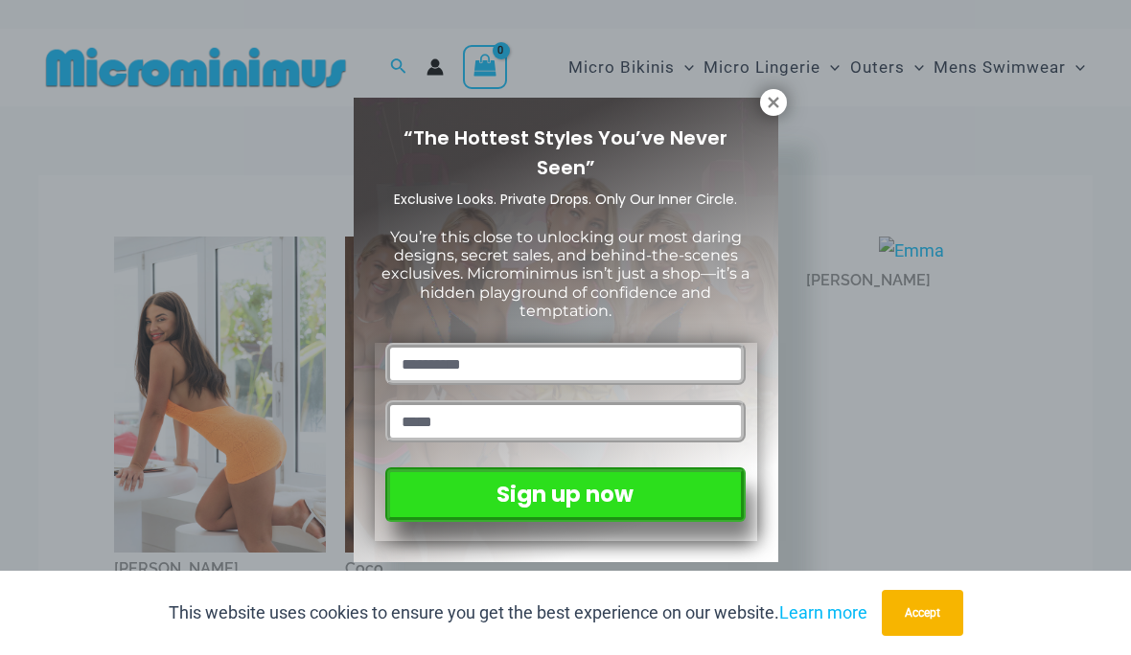
click at [769, 110] on icon at bounding box center [773, 102] width 17 height 17
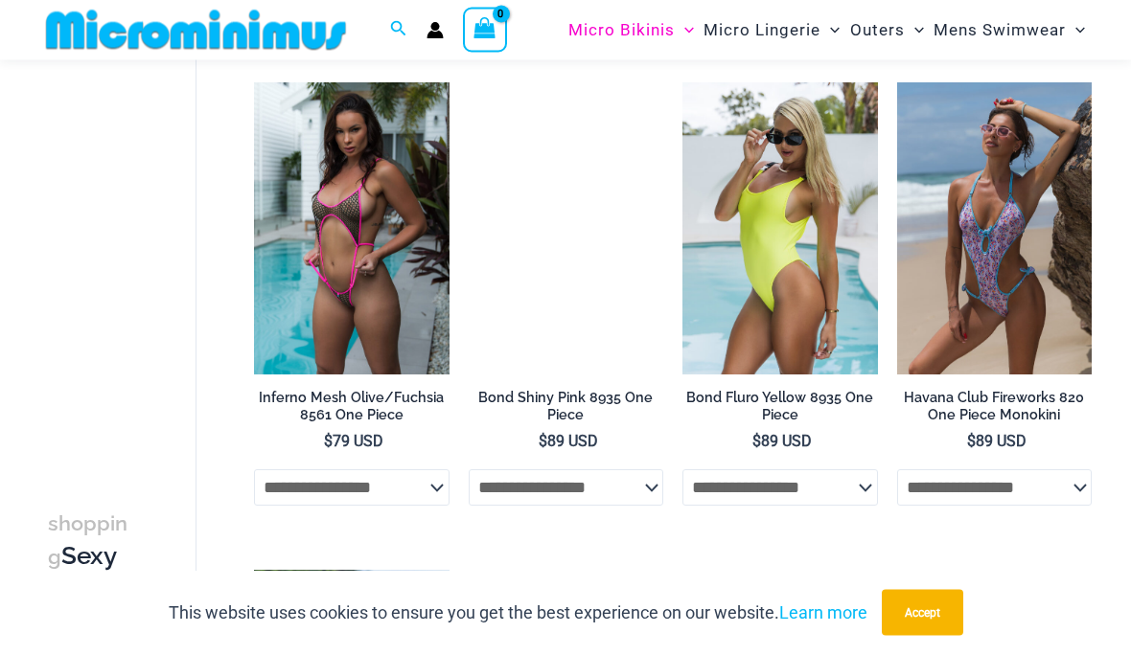
scroll to position [1106, 0]
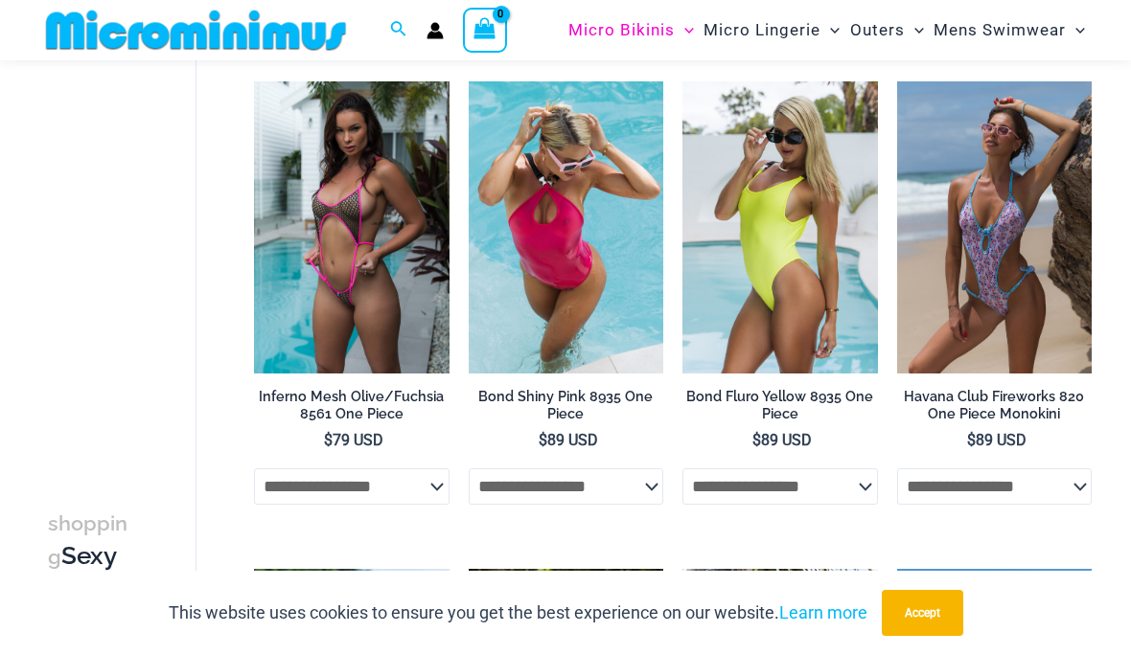
click at [839, 500] on select "**********" at bounding box center [779, 487] width 195 height 36
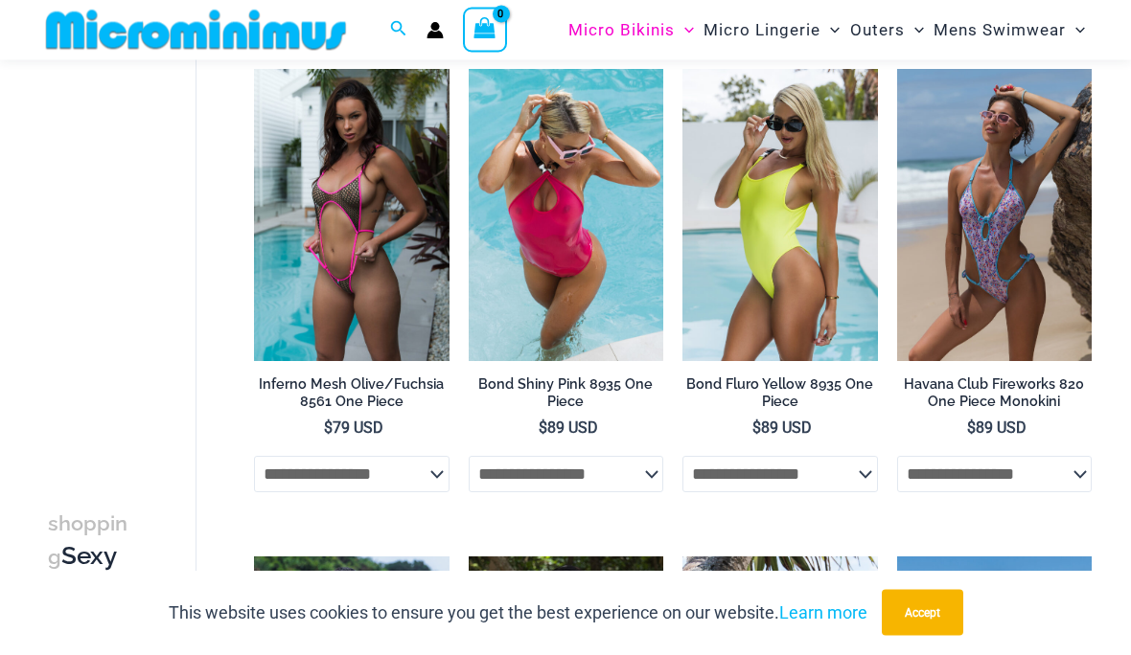
scroll to position [1113, 0]
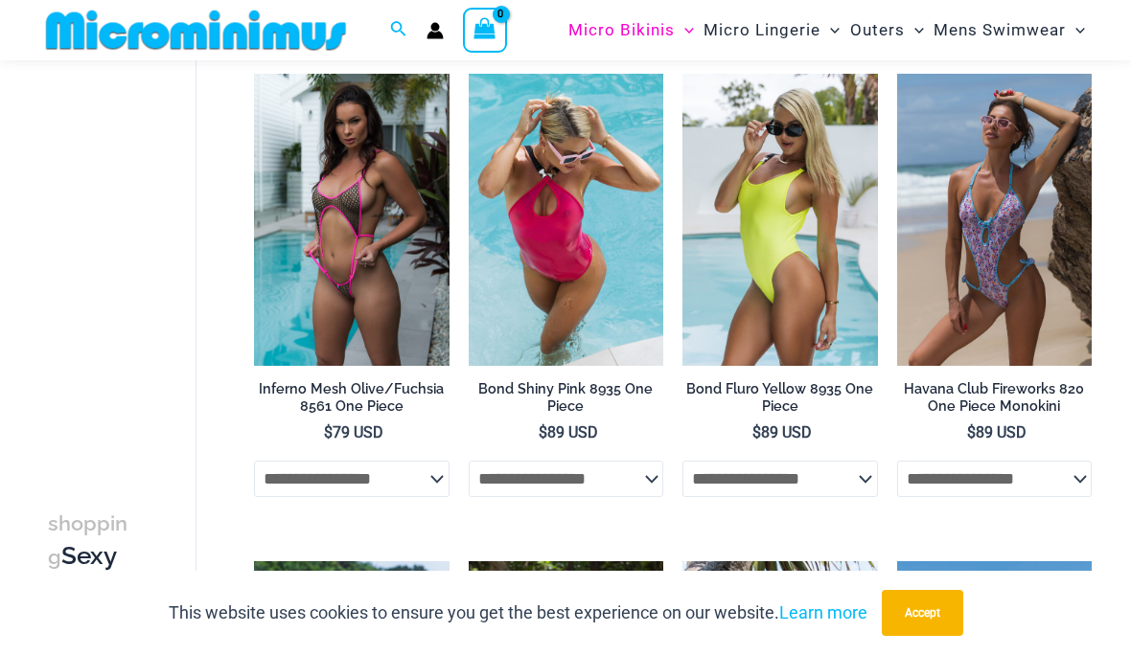
click at [661, 477] on select "**********" at bounding box center [566, 479] width 195 height 36
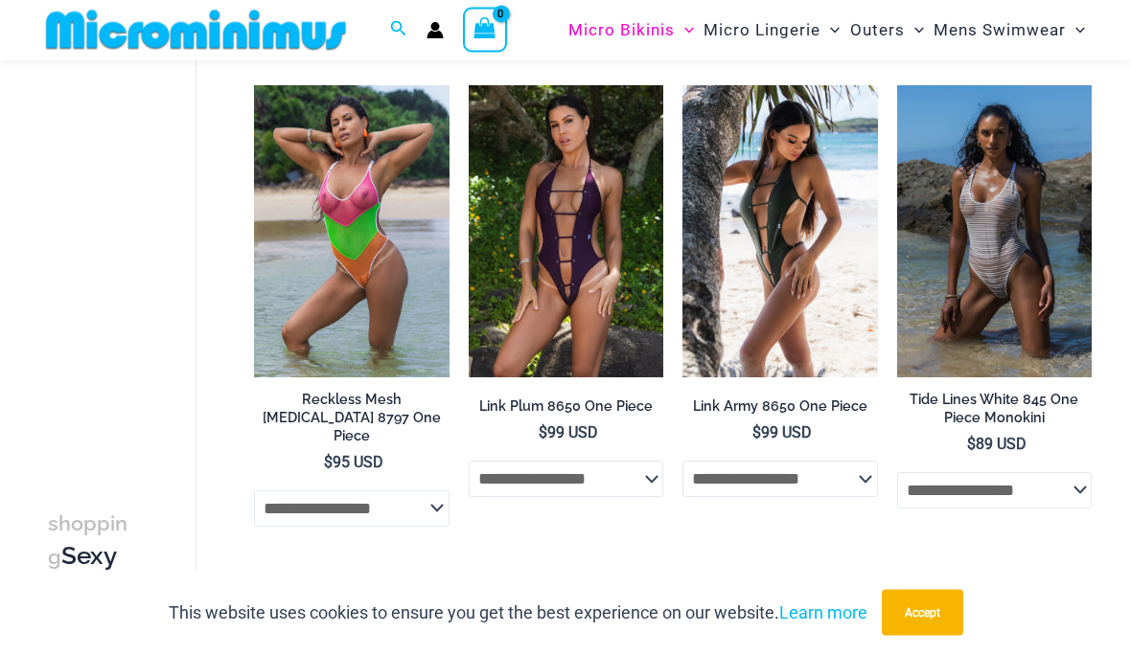
scroll to position [1602, 0]
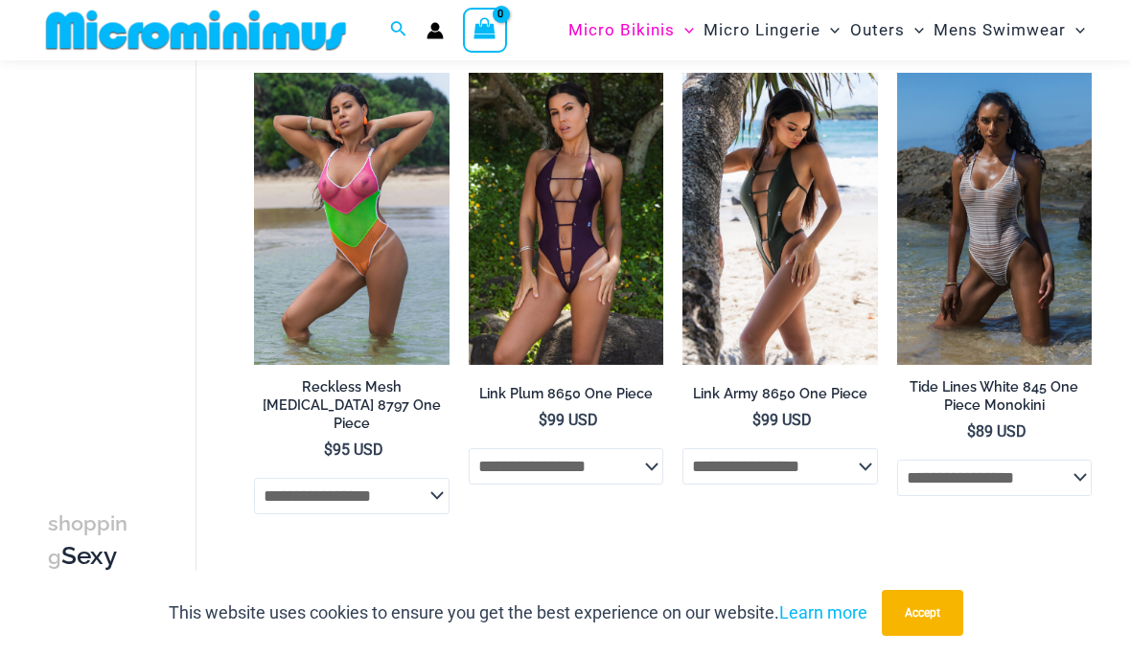
click at [857, 463] on select "**********" at bounding box center [779, 466] width 195 height 36
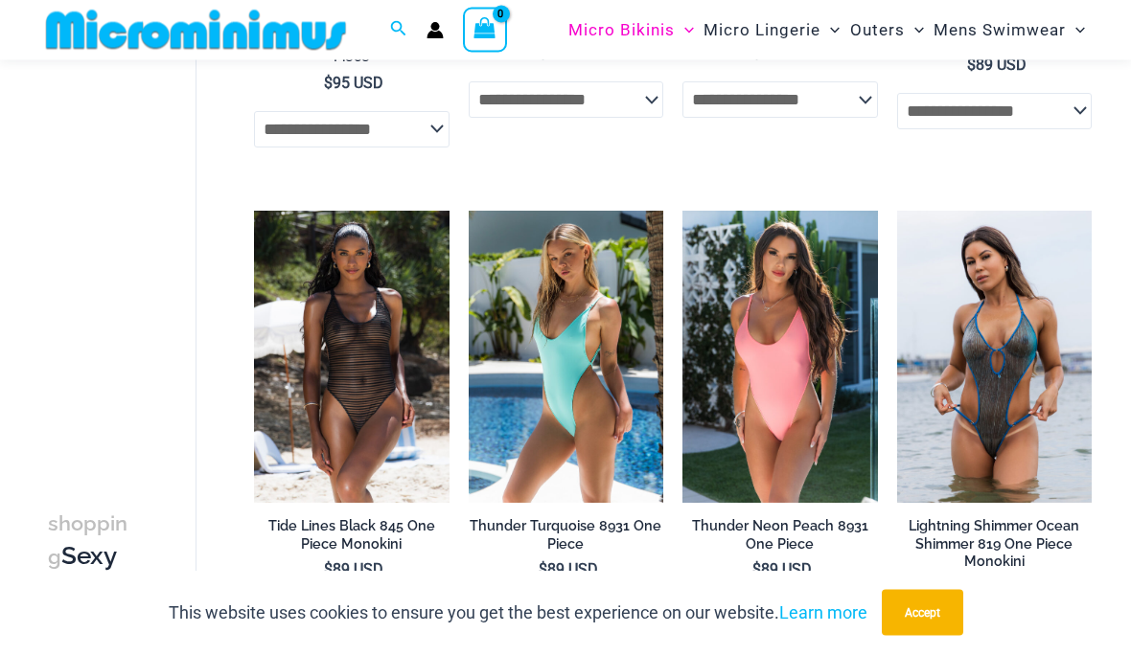
scroll to position [1969, 0]
click at [469, 211] on img at bounding box center [469, 211] width 0 height 0
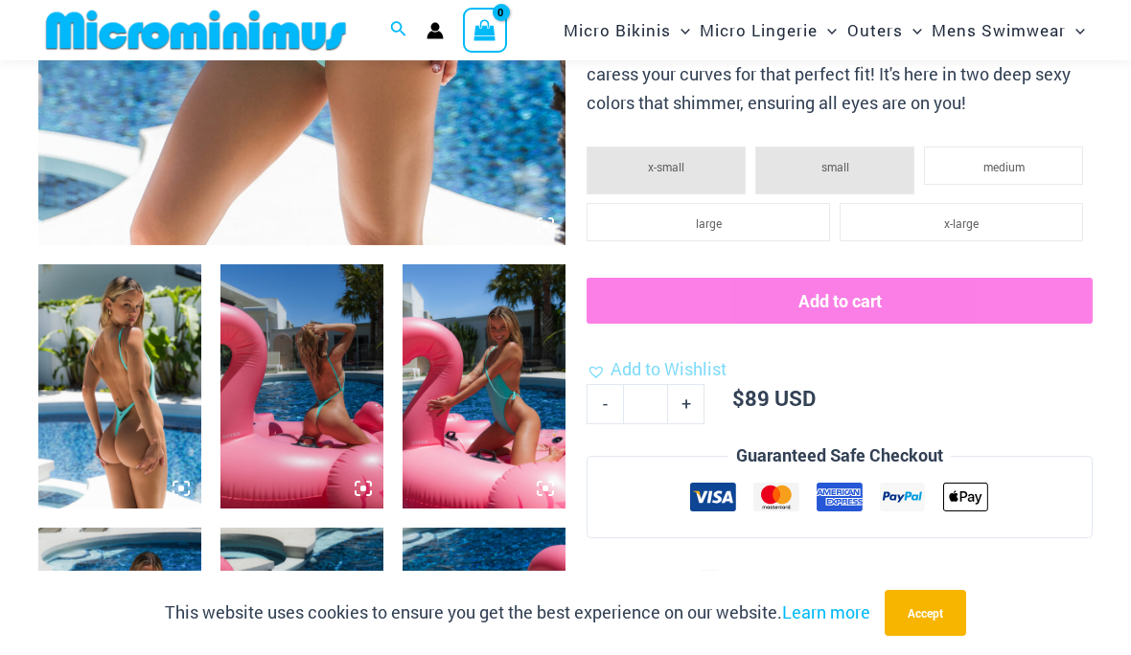
scroll to position [671, 0]
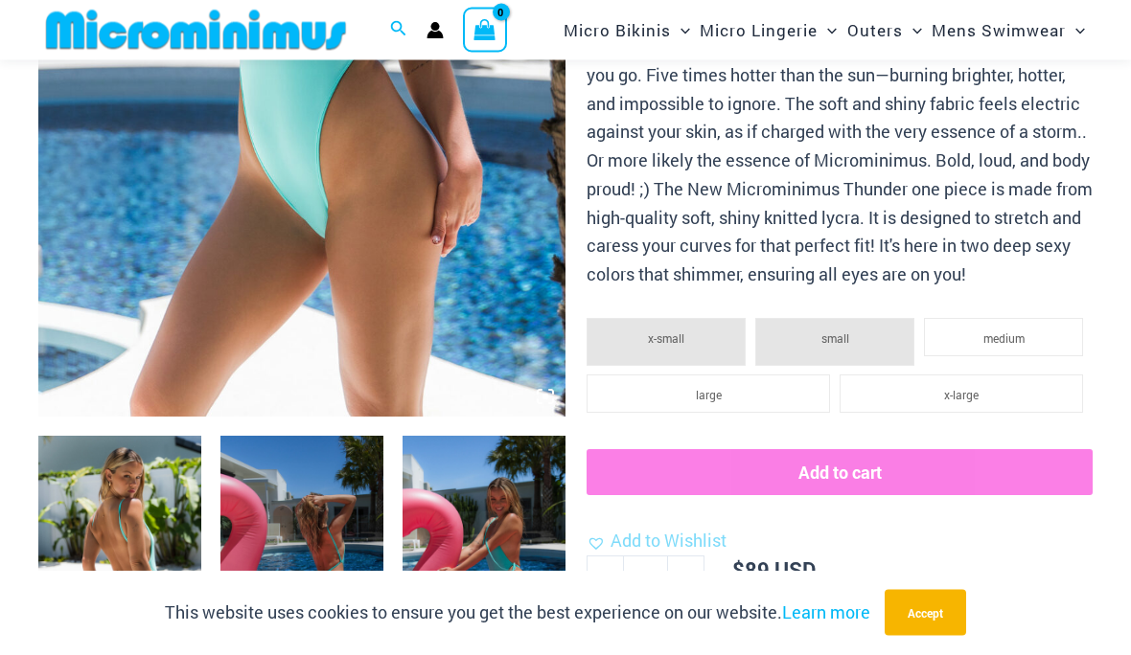
click at [1035, 319] on li "medium" at bounding box center [1003, 338] width 159 height 38
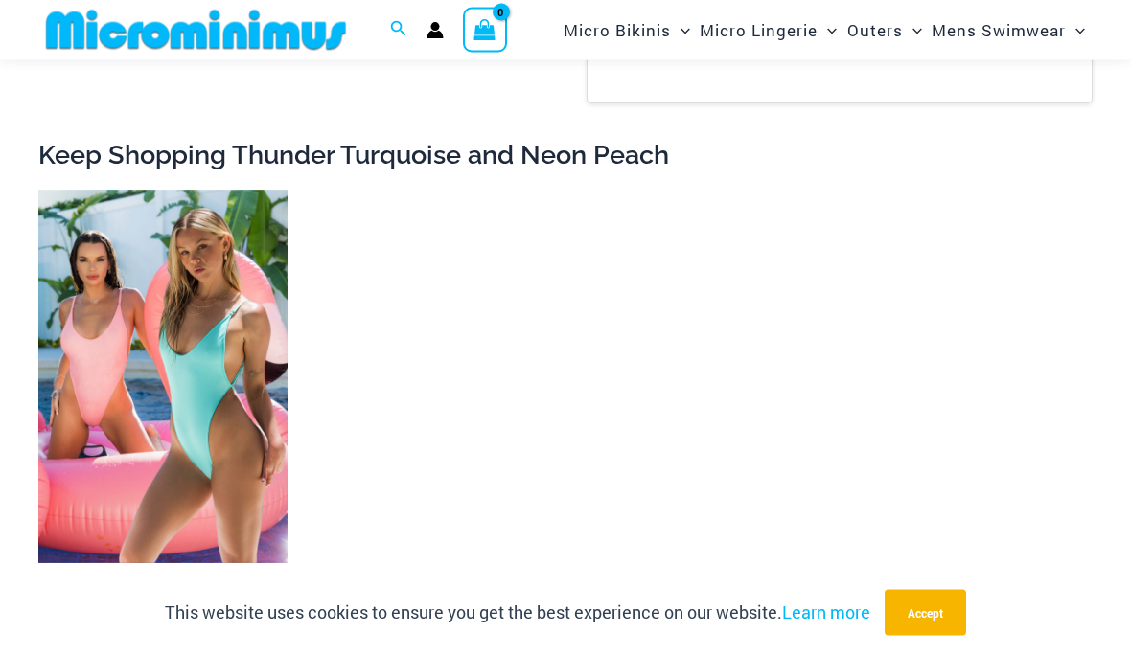
scroll to position [1741, 0]
click at [38, 190] on img at bounding box center [38, 190] width 0 height 0
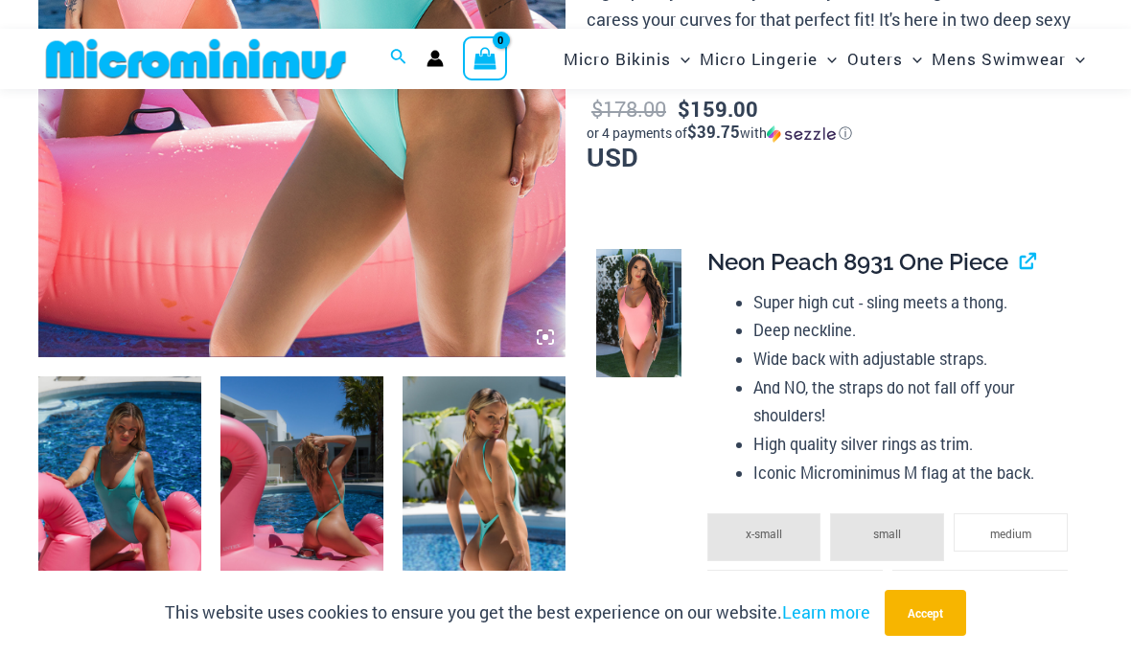
scroll to position [552, 0]
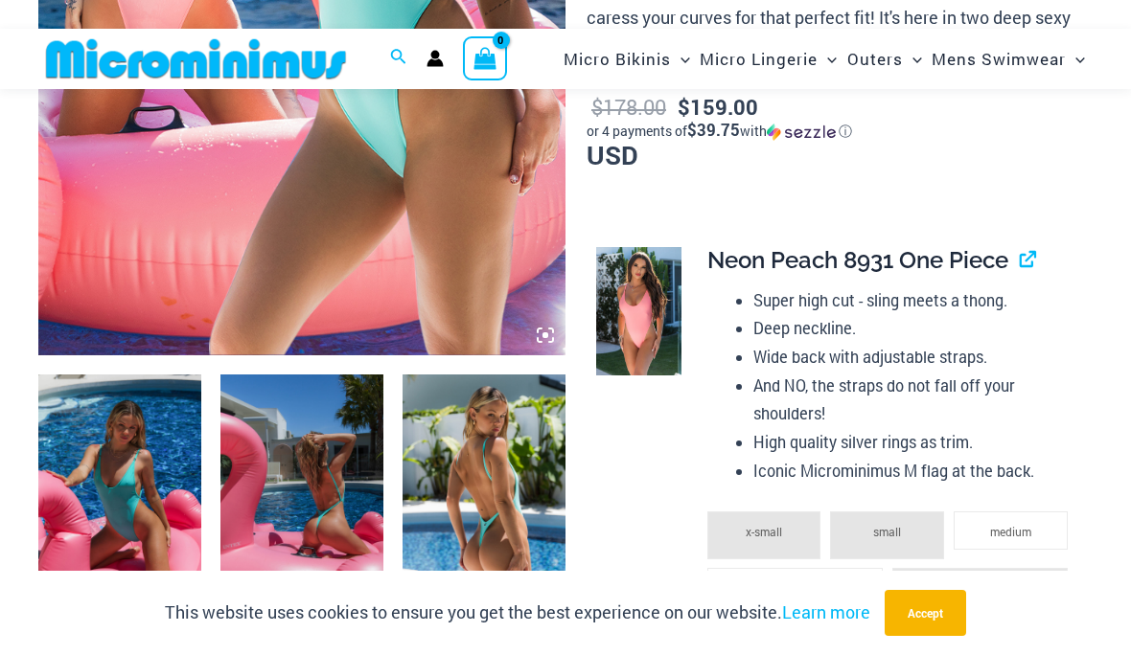
click at [1003, 524] on span "medium" at bounding box center [1010, 531] width 41 height 15
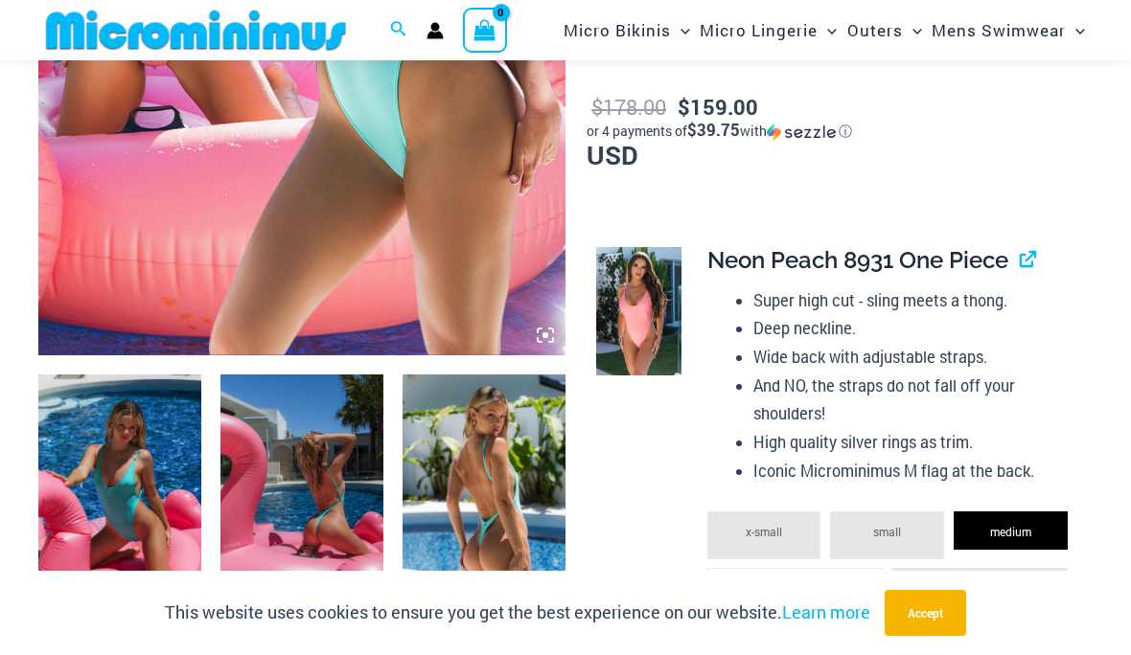
click at [913, 525] on li "small" at bounding box center [887, 536] width 114 height 48
click at [1004, 524] on span "medium" at bounding box center [1010, 531] width 41 height 15
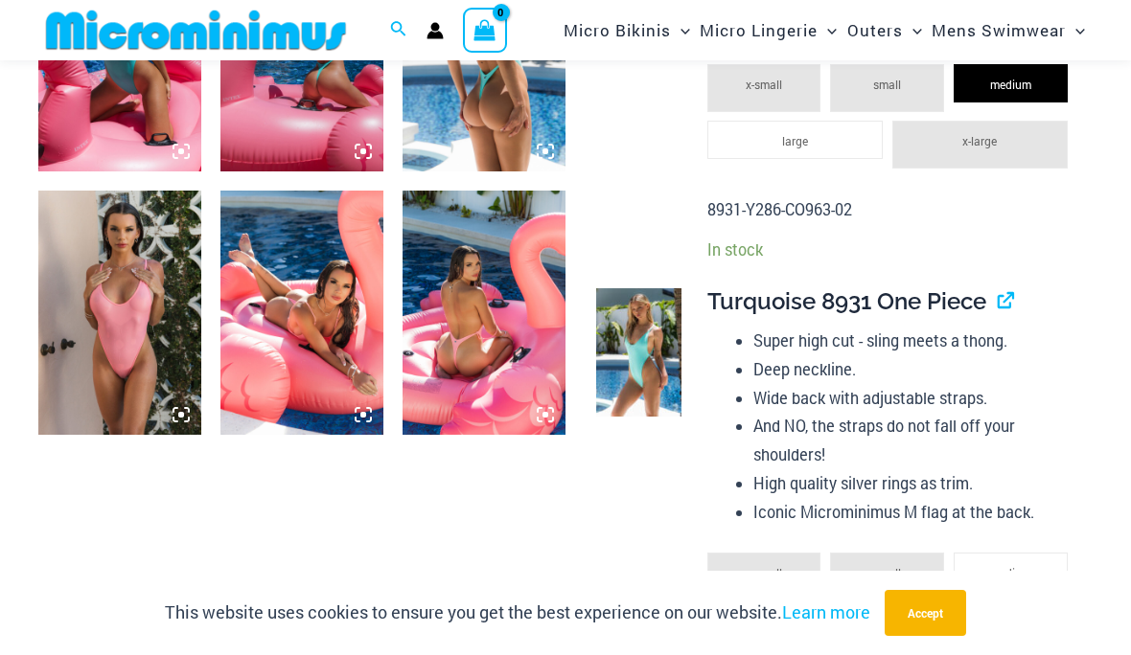
scroll to position [955, 0]
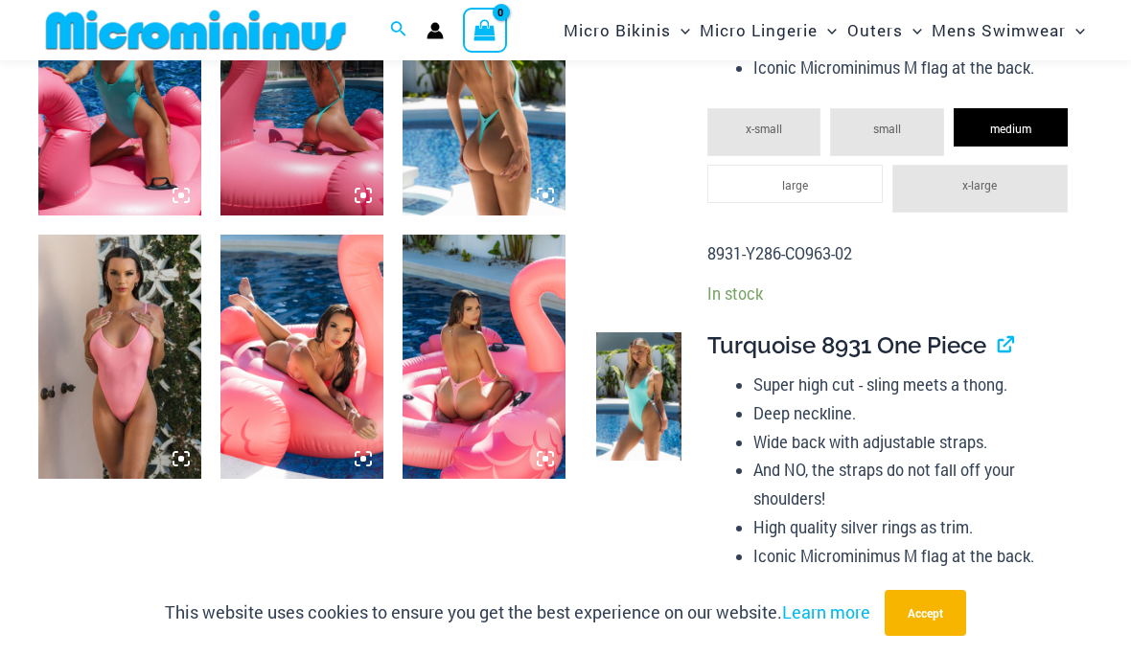
click at [1000, 379] on li "Super high cut - sling meets a thong." at bounding box center [915, 385] width 324 height 29
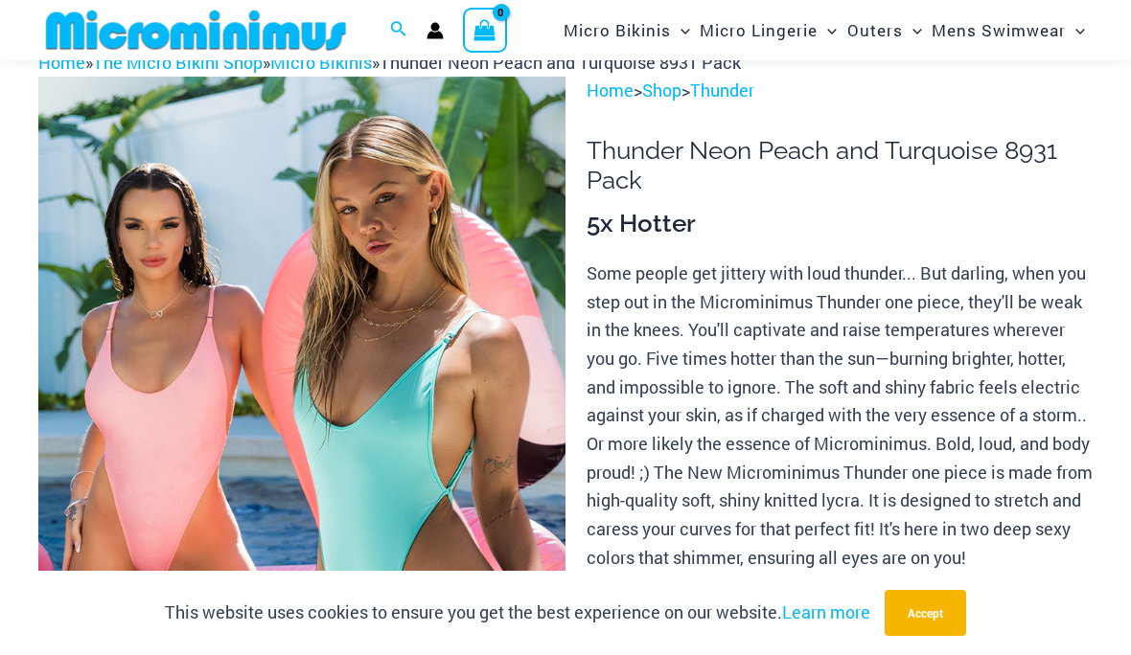
scroll to position [0, 0]
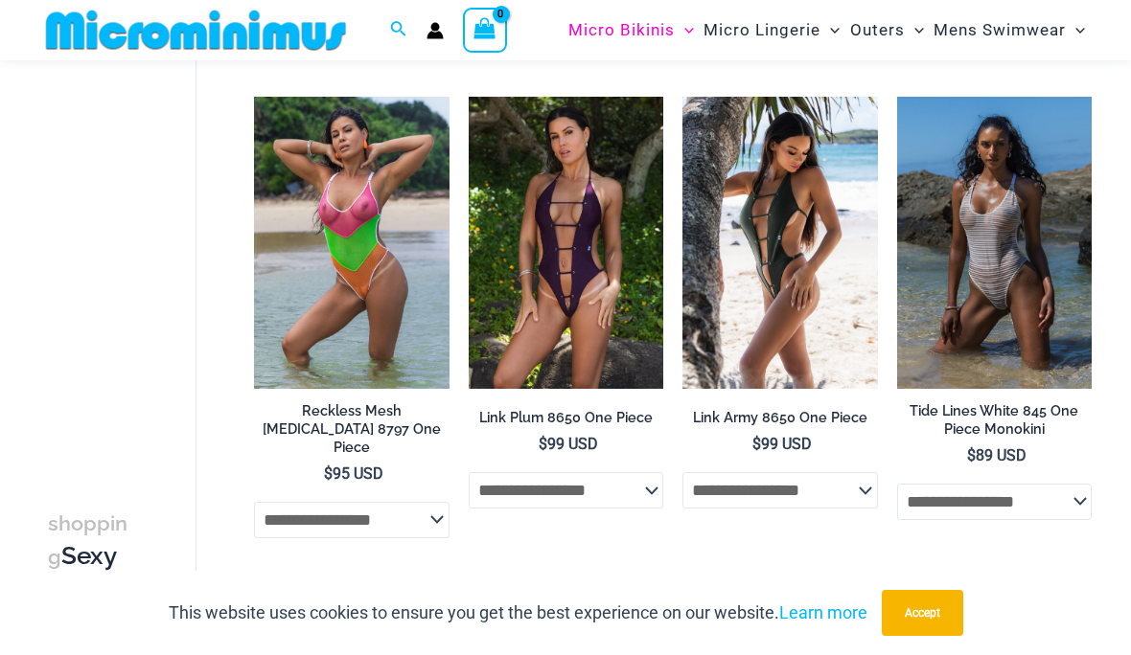
scroll to position [1576, 0]
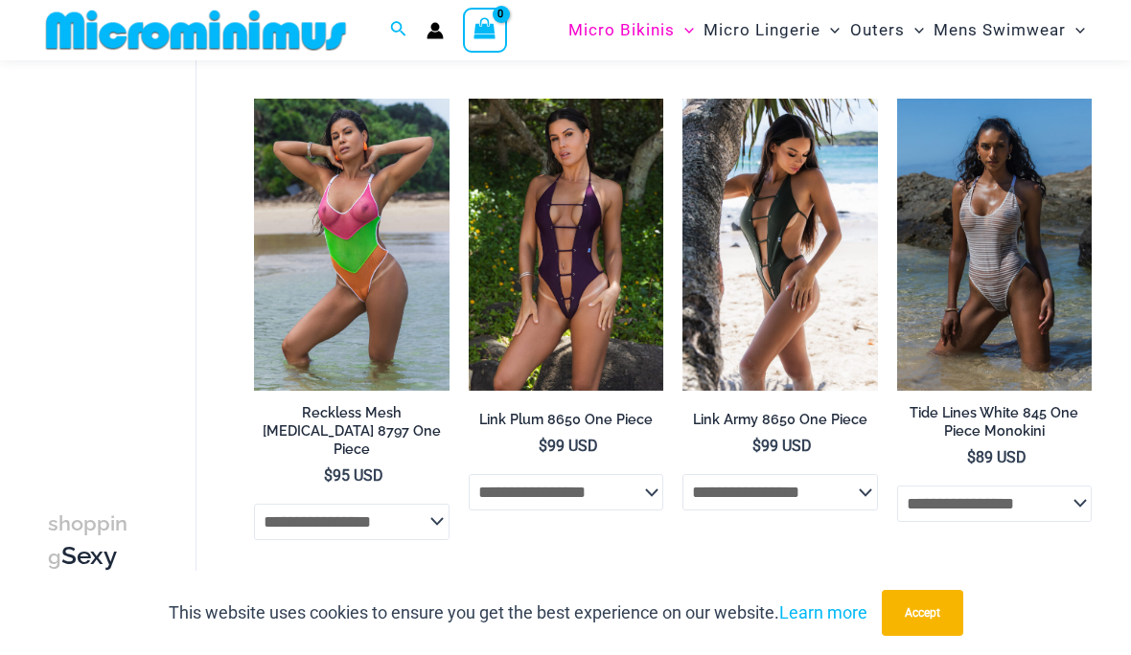
click at [682, 99] on img at bounding box center [682, 99] width 0 height 0
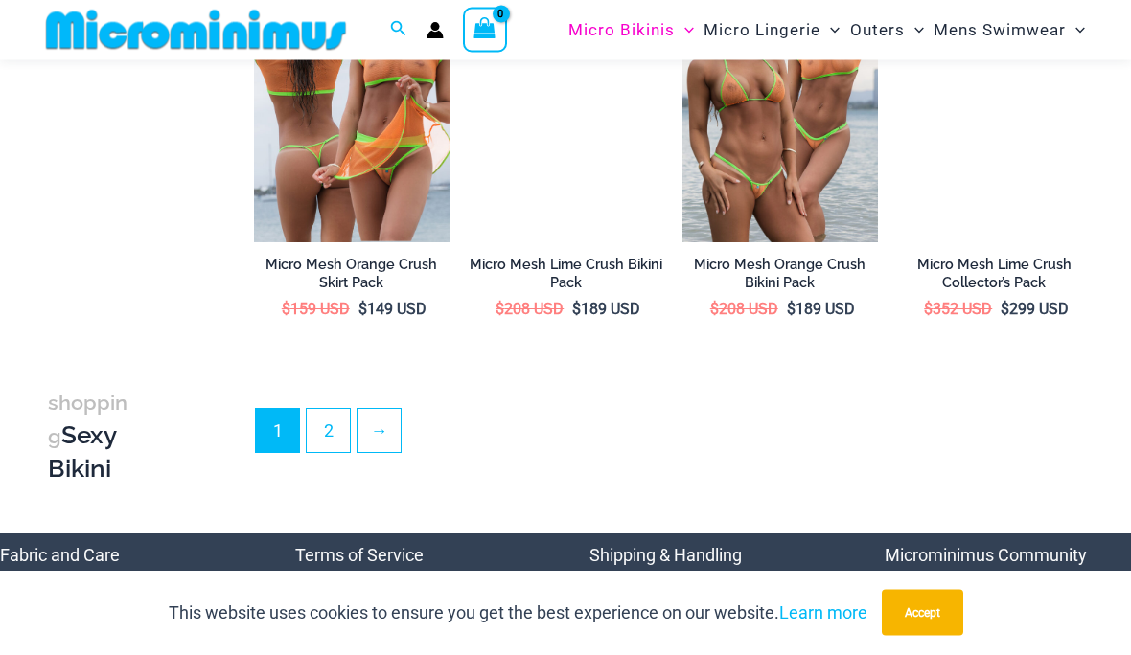
scroll to position [3353, 0]
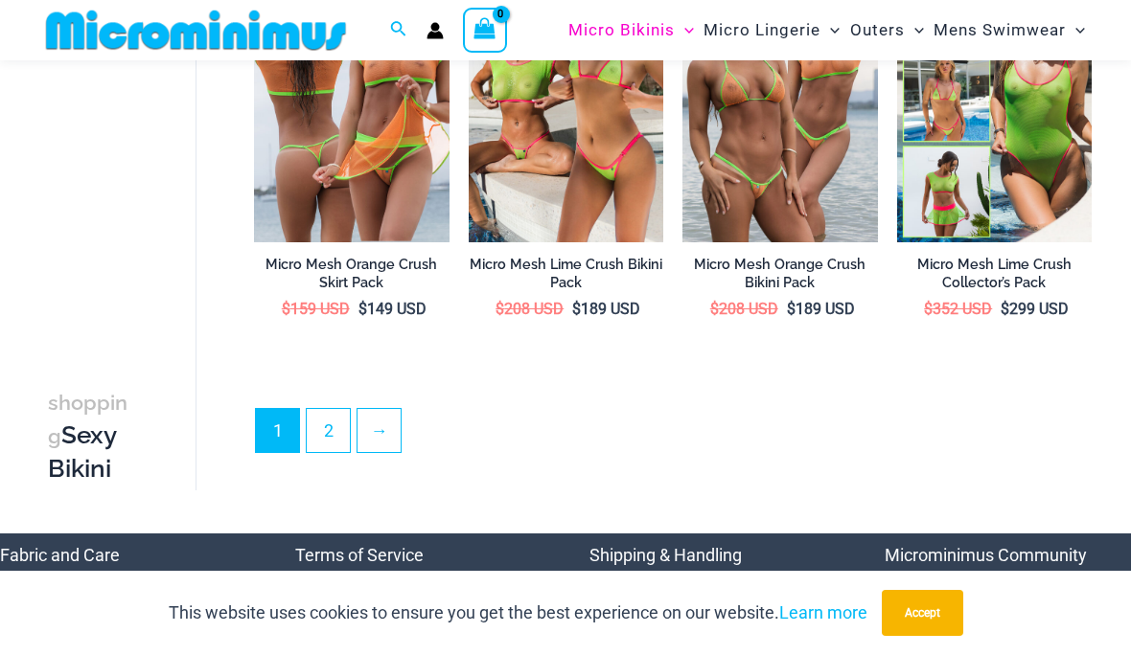
click at [336, 421] on link "2" at bounding box center [328, 430] width 43 height 43
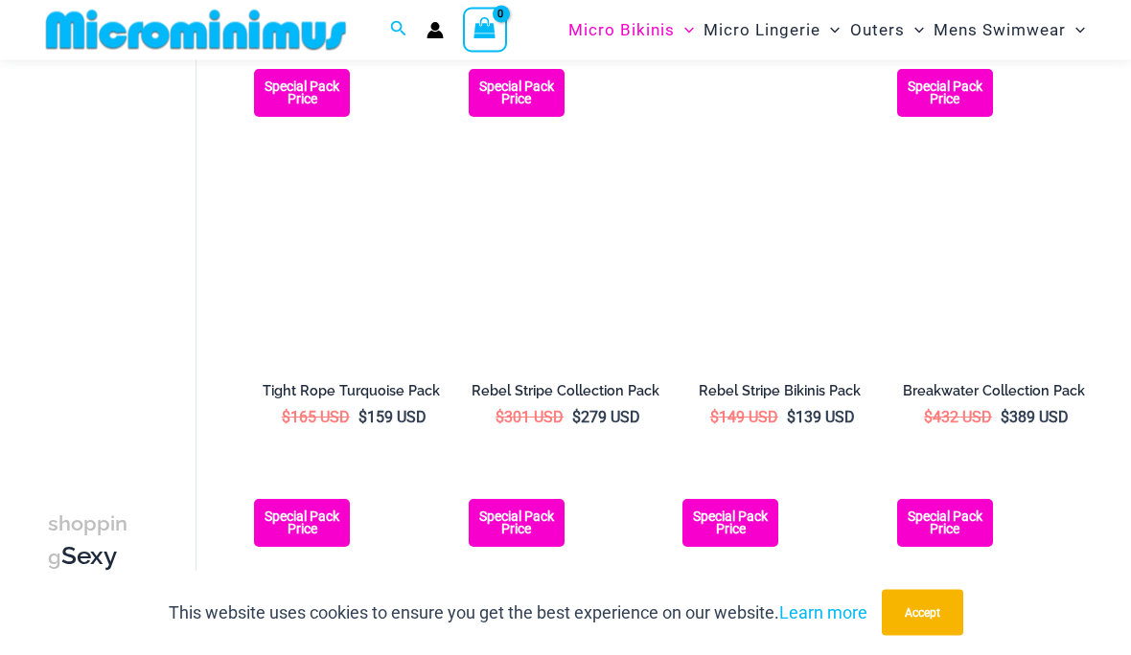
scroll to position [1026, 0]
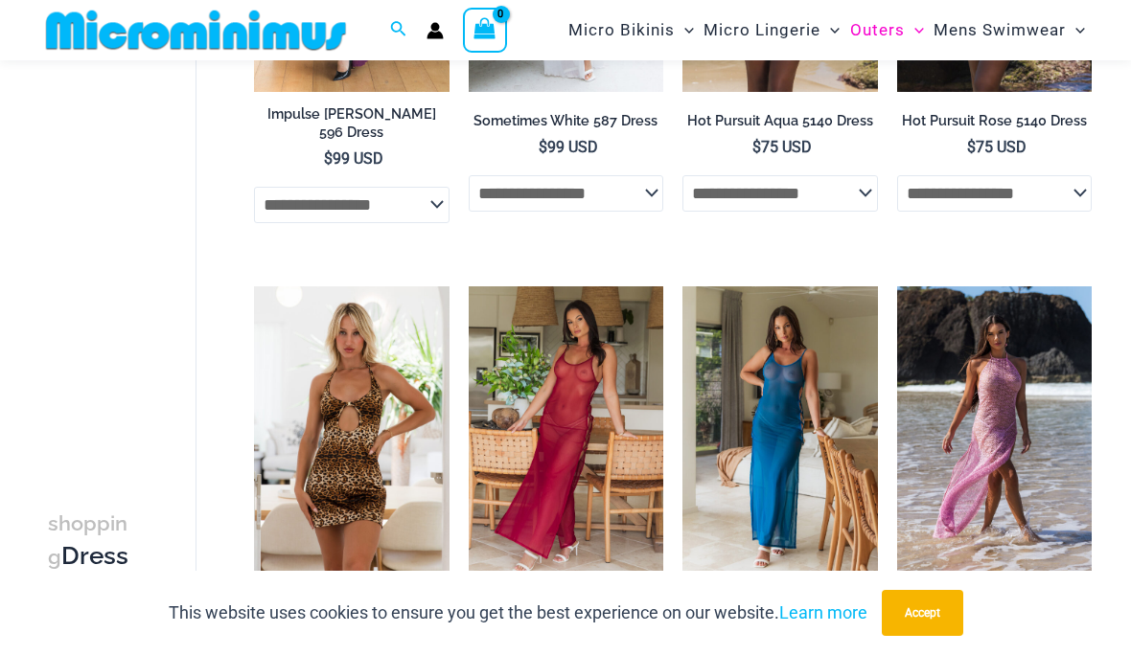
scroll to position [418, 0]
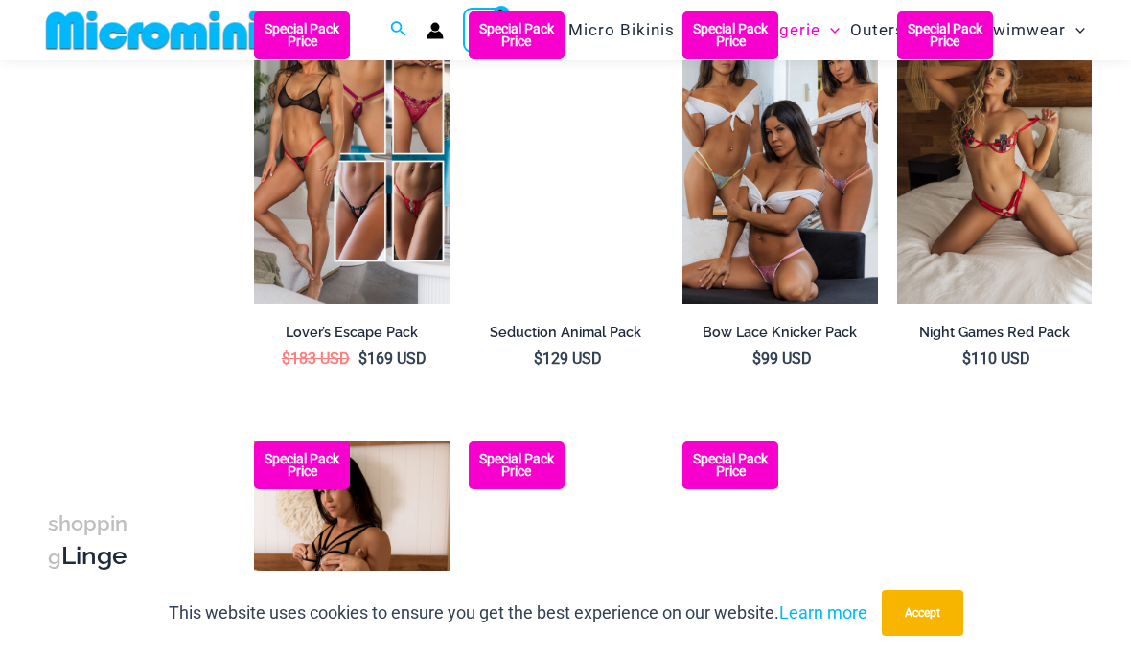
scroll to position [1523, 0]
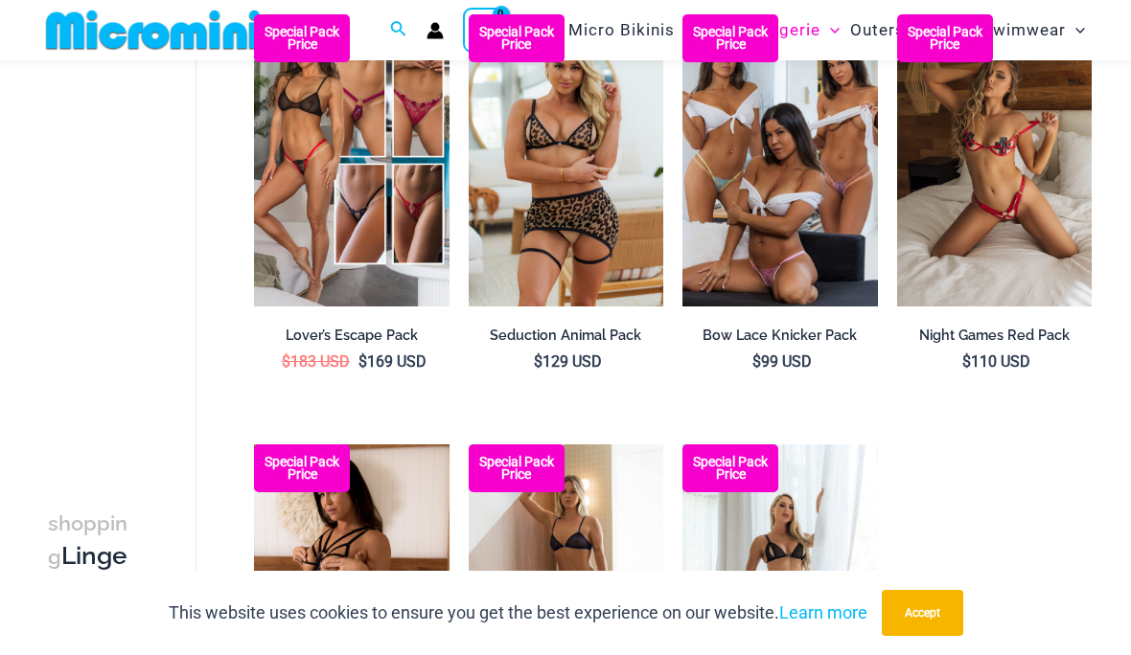
click at [469, 445] on img at bounding box center [469, 445] width 0 height 0
